Goal: Entertainment & Leisure: Consume media (video, audio)

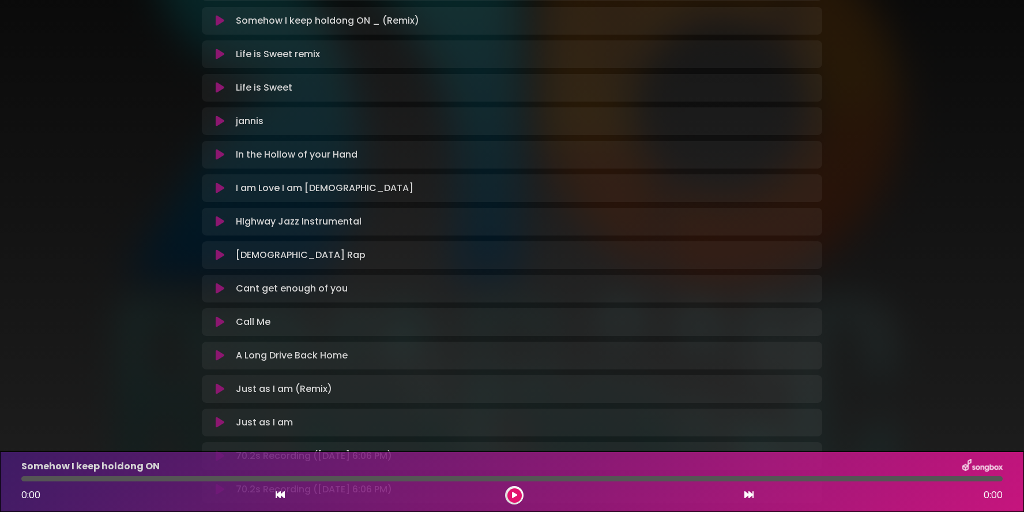
scroll to position [264, 0]
click at [219, 223] on icon at bounding box center [220, 220] width 9 height 12
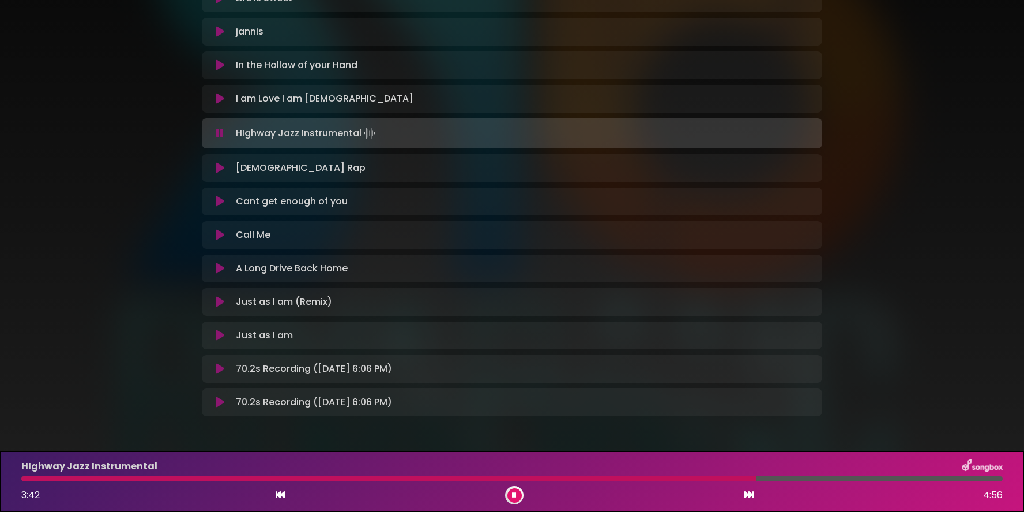
scroll to position [390, 0]
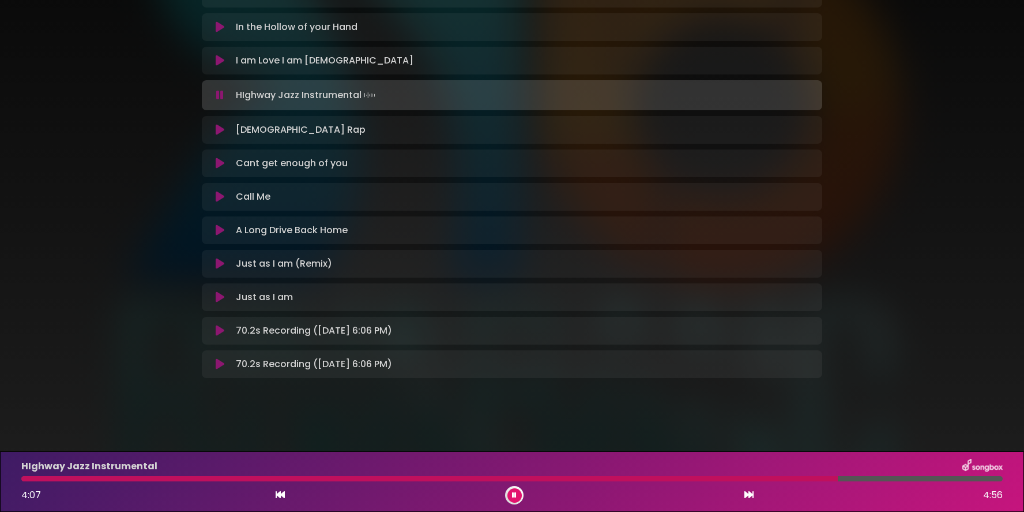
click at [764, 101] on div "HIghway Jazz Instrumental Loading Track..." at bounding box center [523, 95] width 584 height 16
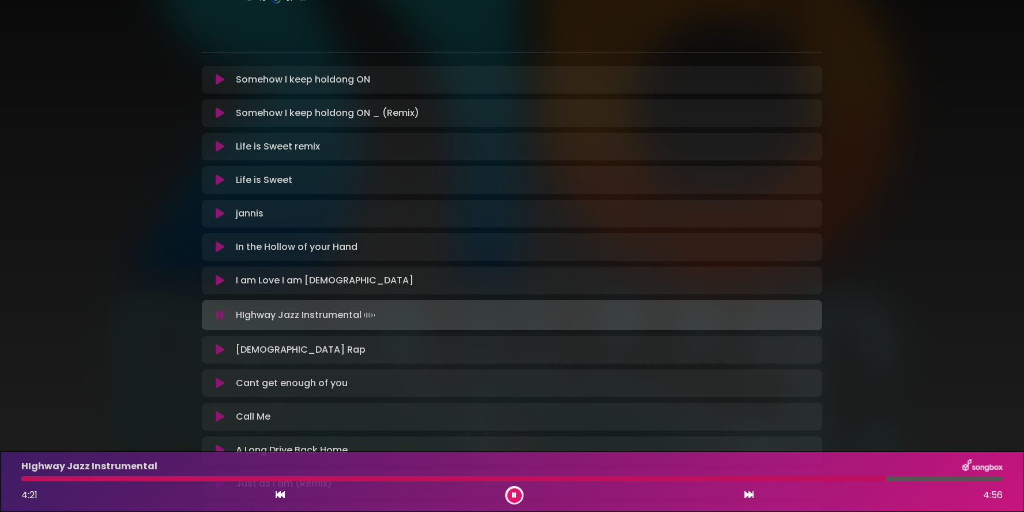
scroll to position [0, 0]
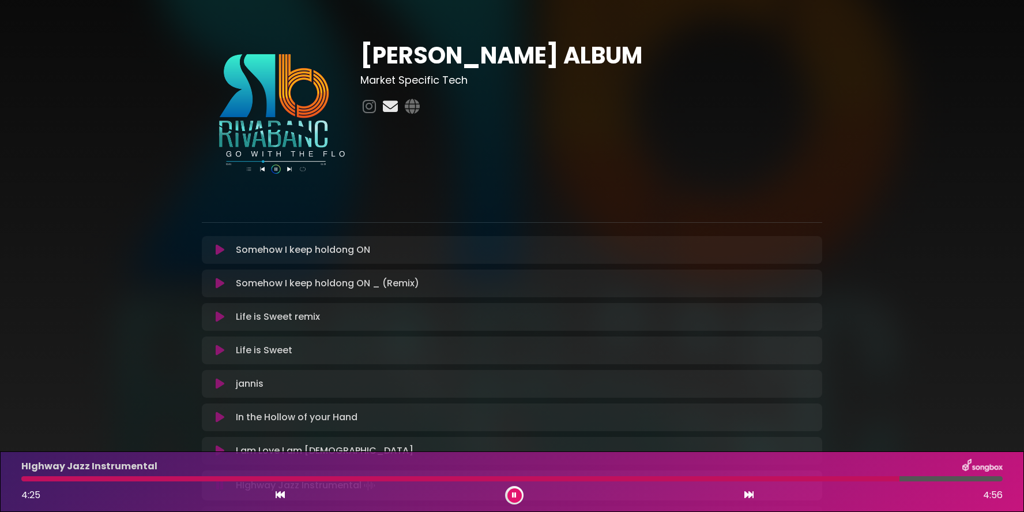
click at [390, 109] on icon at bounding box center [391, 106] width 20 height 15
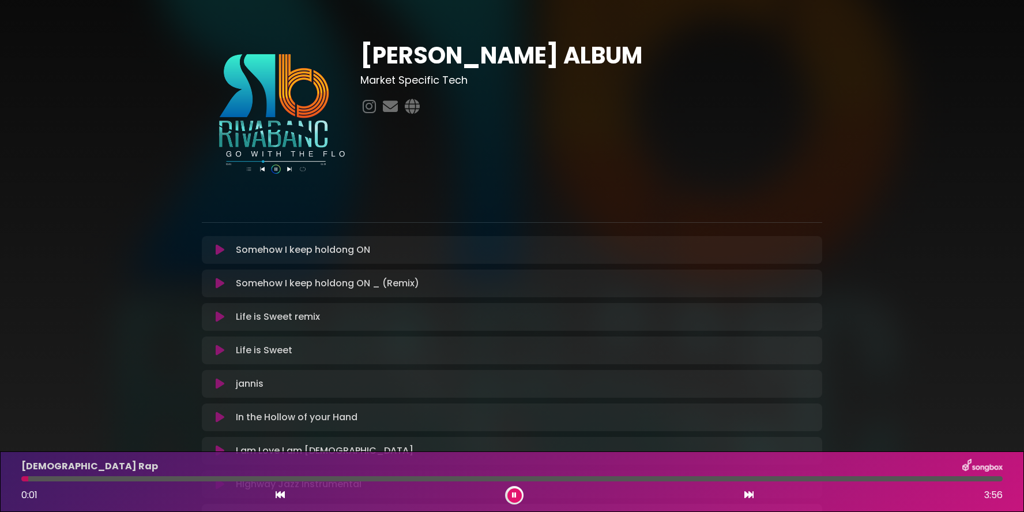
click at [253, 169] on img at bounding box center [274, 114] width 145 height 145
click at [250, 170] on img at bounding box center [274, 114] width 145 height 145
click at [264, 170] on img at bounding box center [274, 114] width 145 height 145
click at [279, 167] on img at bounding box center [274, 114] width 145 height 145
click at [290, 167] on img at bounding box center [274, 114] width 145 height 145
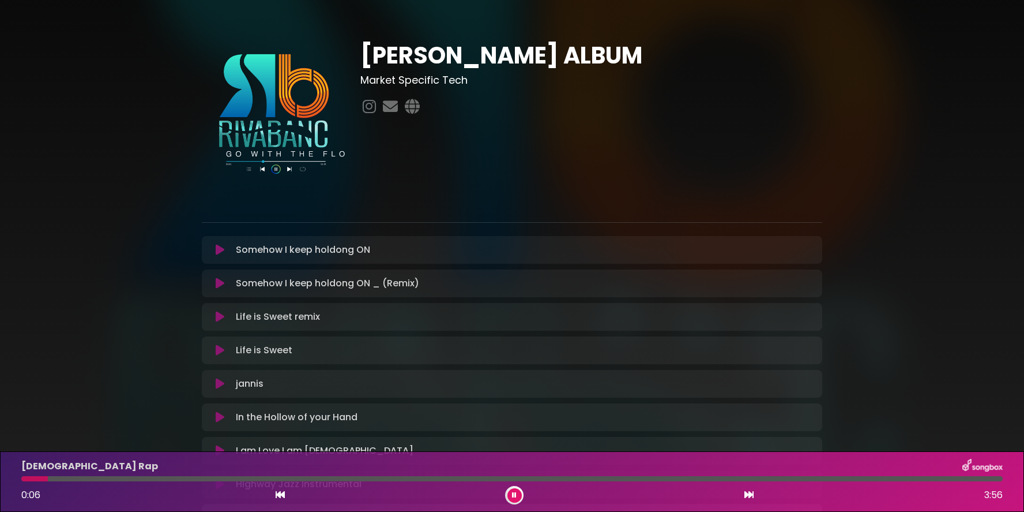
click at [307, 167] on img at bounding box center [274, 114] width 145 height 145
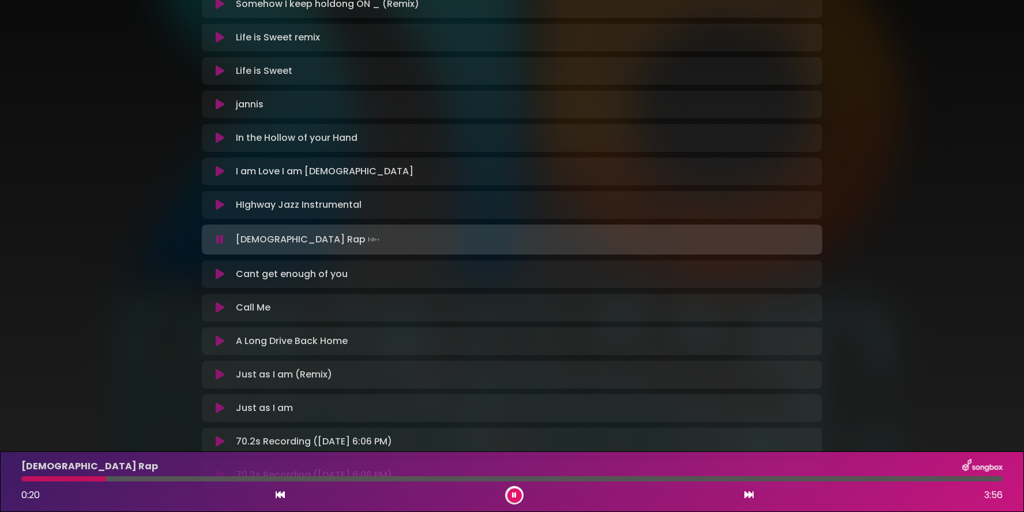
scroll to position [390, 0]
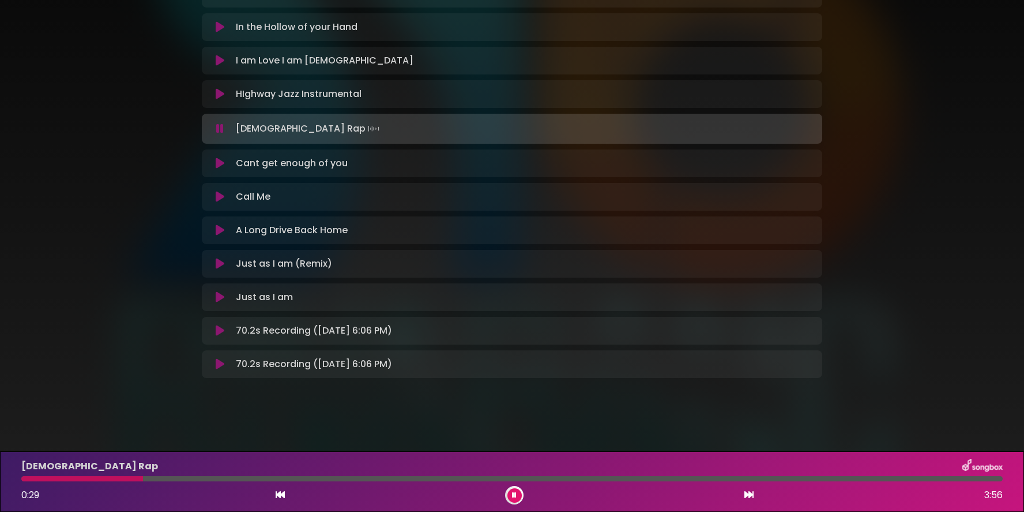
click at [514, 493] on icon at bounding box center [514, 494] width 5 height 7
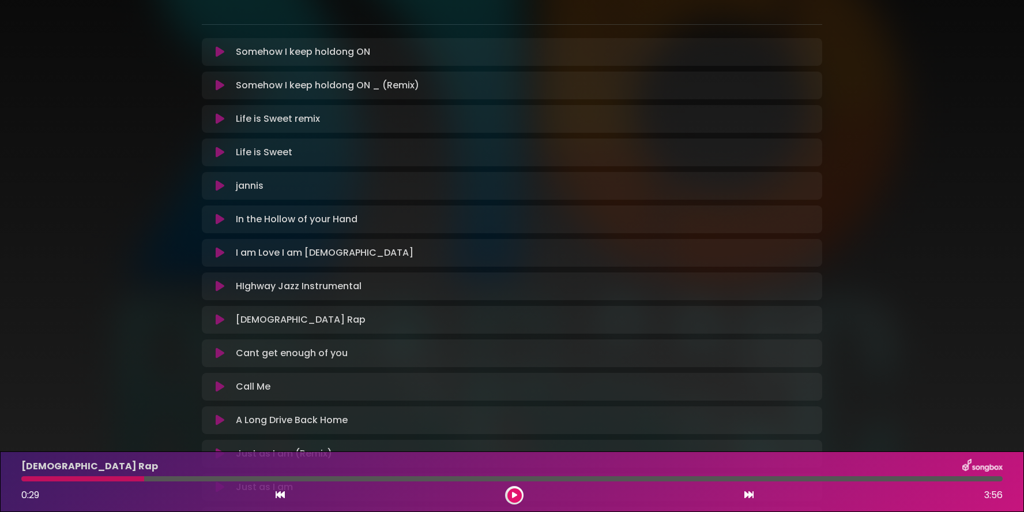
scroll to position [0, 0]
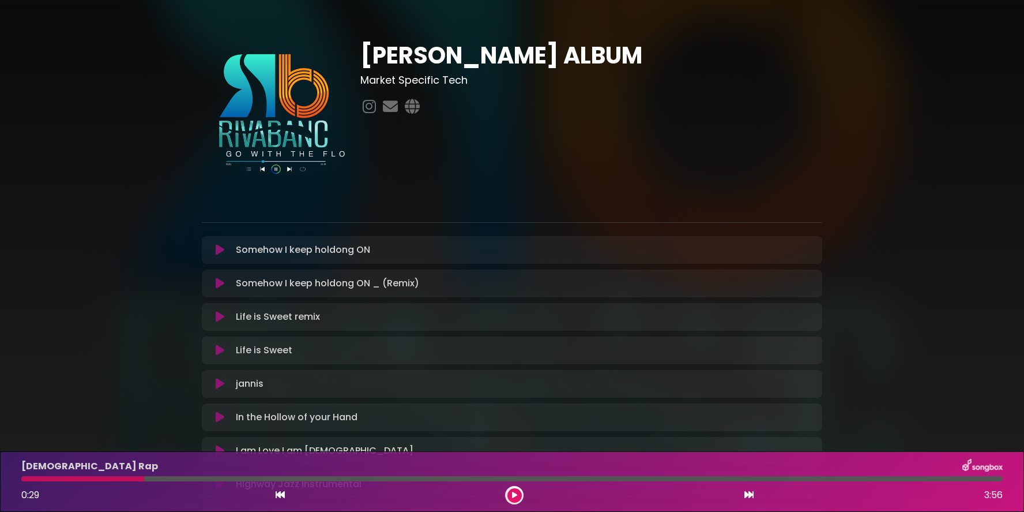
click at [436, 253] on div "Somehow I keep holdong ON Loading Track..." at bounding box center [523, 250] width 584 height 14
click at [421, 250] on div "Somehow I keep holdong ON Loading Track..." at bounding box center [523, 250] width 584 height 14
drag, startPoint x: 394, startPoint y: 249, endPoint x: 363, endPoint y: 182, distance: 73.6
click at [385, 182] on div "[PERSON_NAME] ALBUM Market Specific Tech" at bounding box center [512, 407] width 635 height 730
click at [115, 172] on div "[PERSON_NAME] ALBUM Market Specific Tech" at bounding box center [512, 399] width 1024 height 771
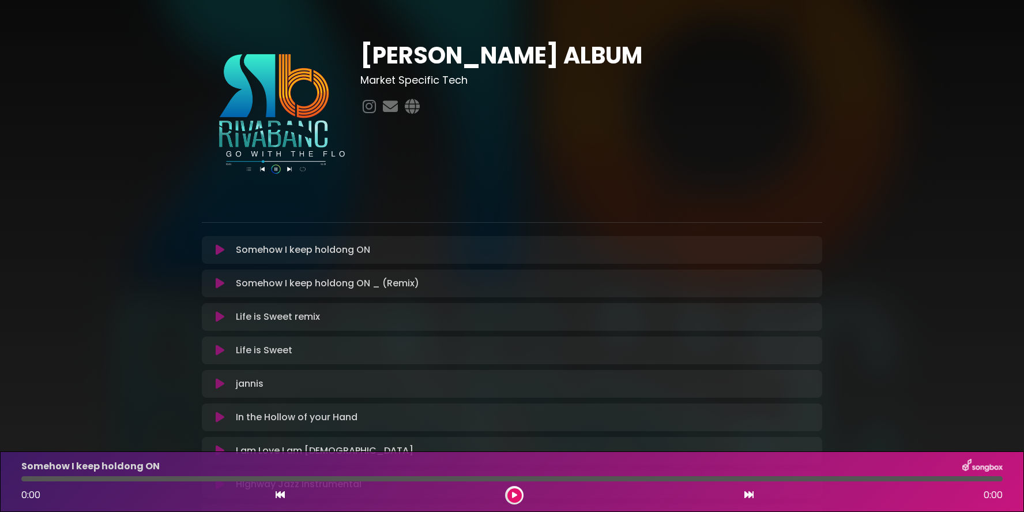
click at [823, 249] on div "[PERSON_NAME] ALBUM Market Specific Tech" at bounding box center [512, 407] width 635 height 730
